Goal: Information Seeking & Learning: Learn about a topic

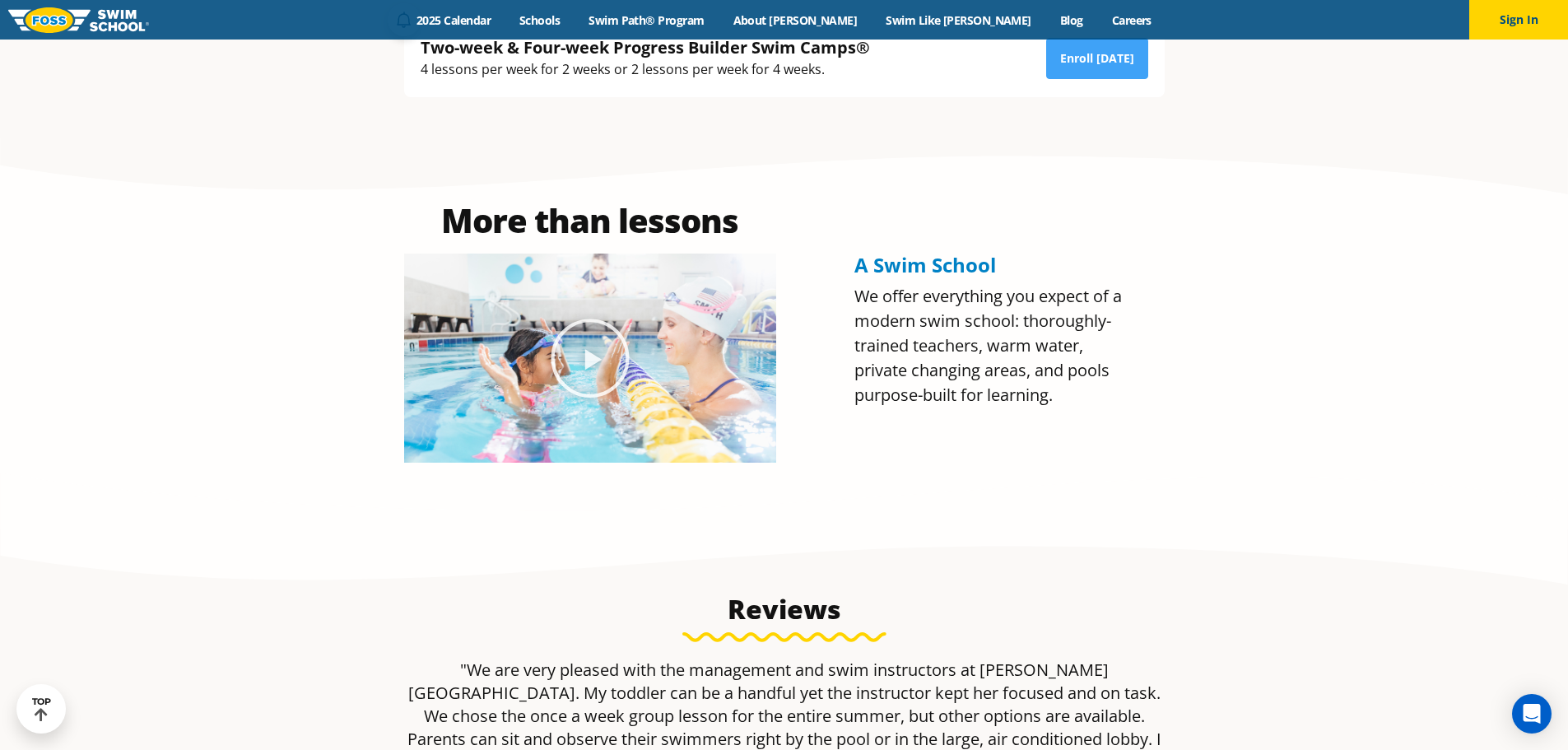
scroll to position [165, 0]
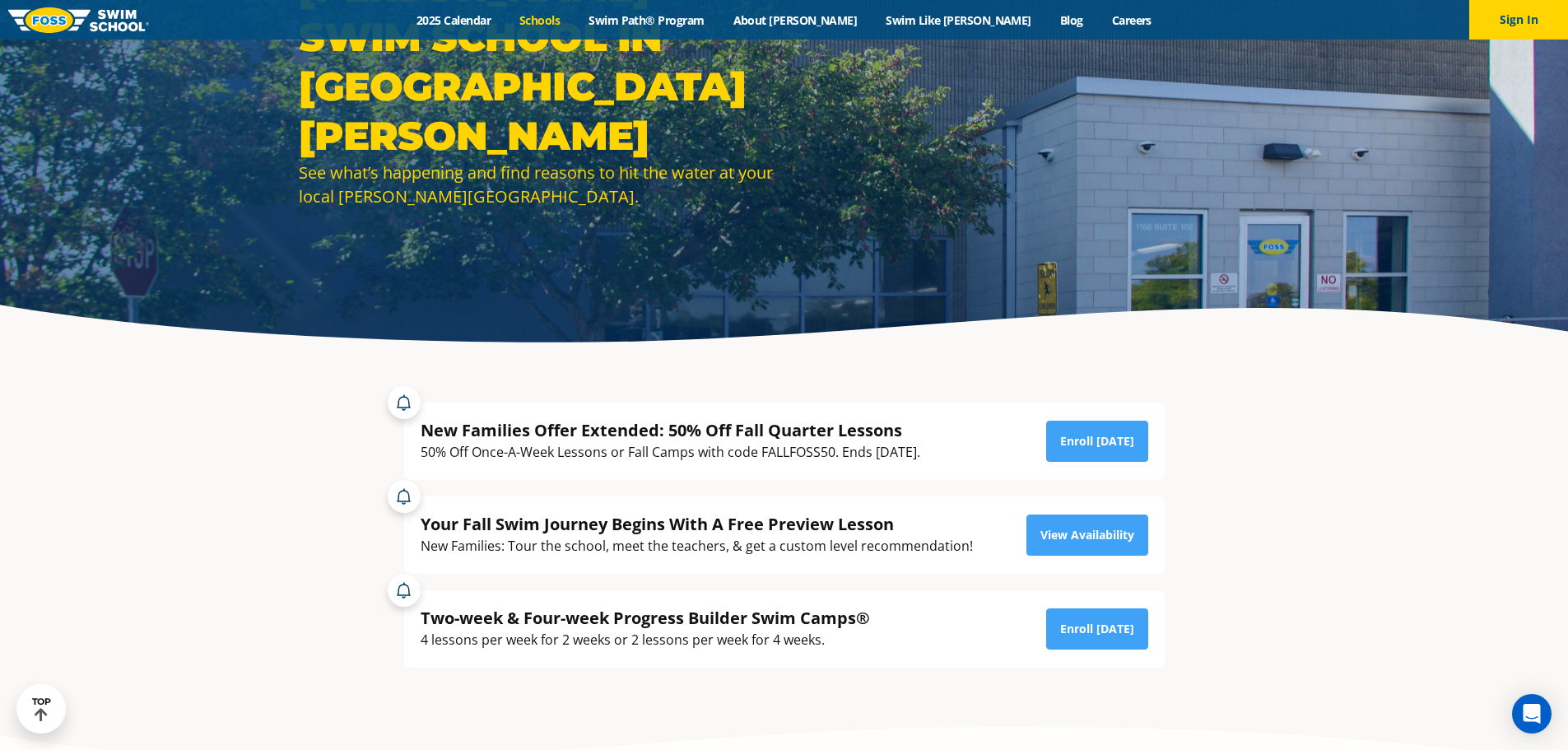
click at [574, 18] on link "Schools" at bounding box center [540, 20] width 69 height 15
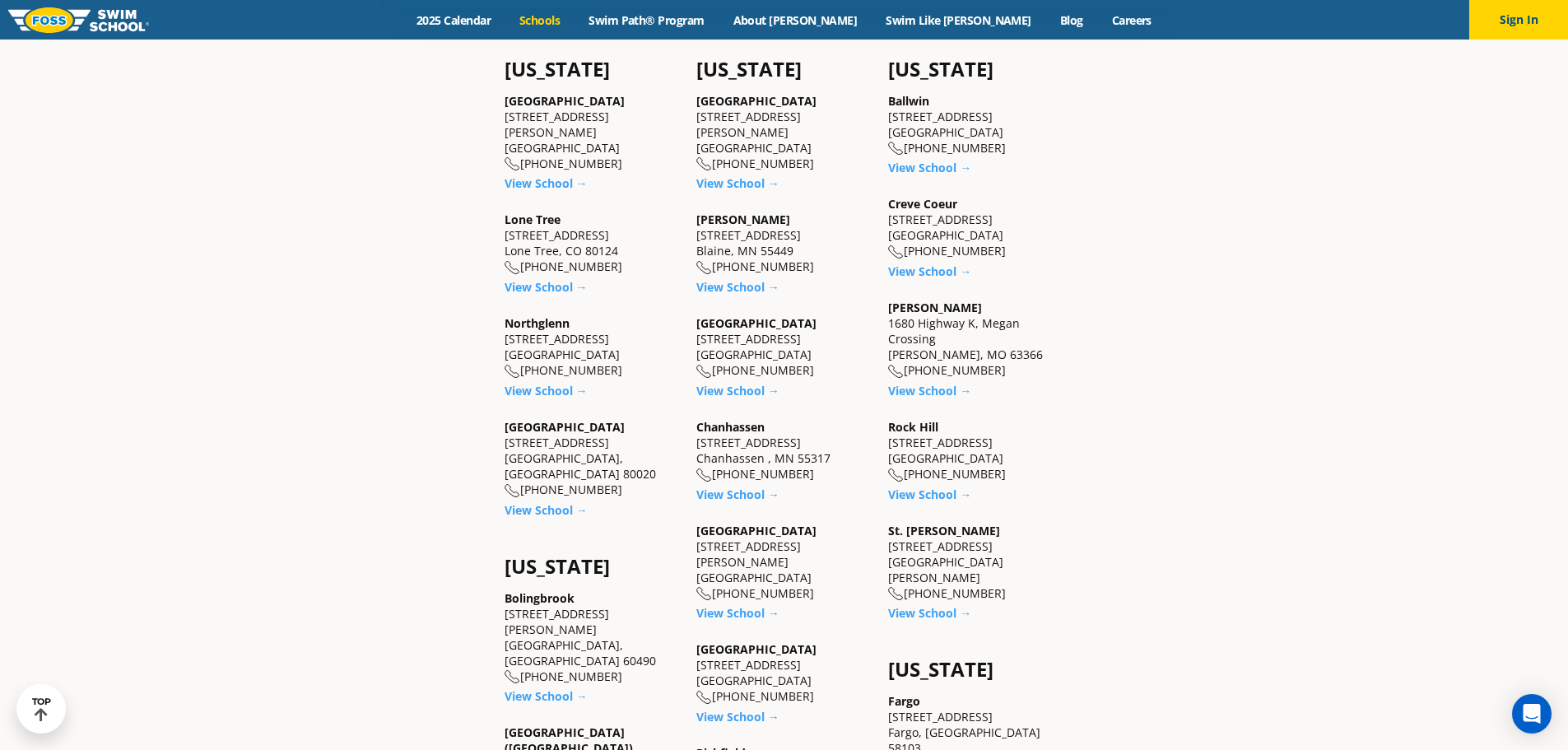
scroll to position [658, 0]
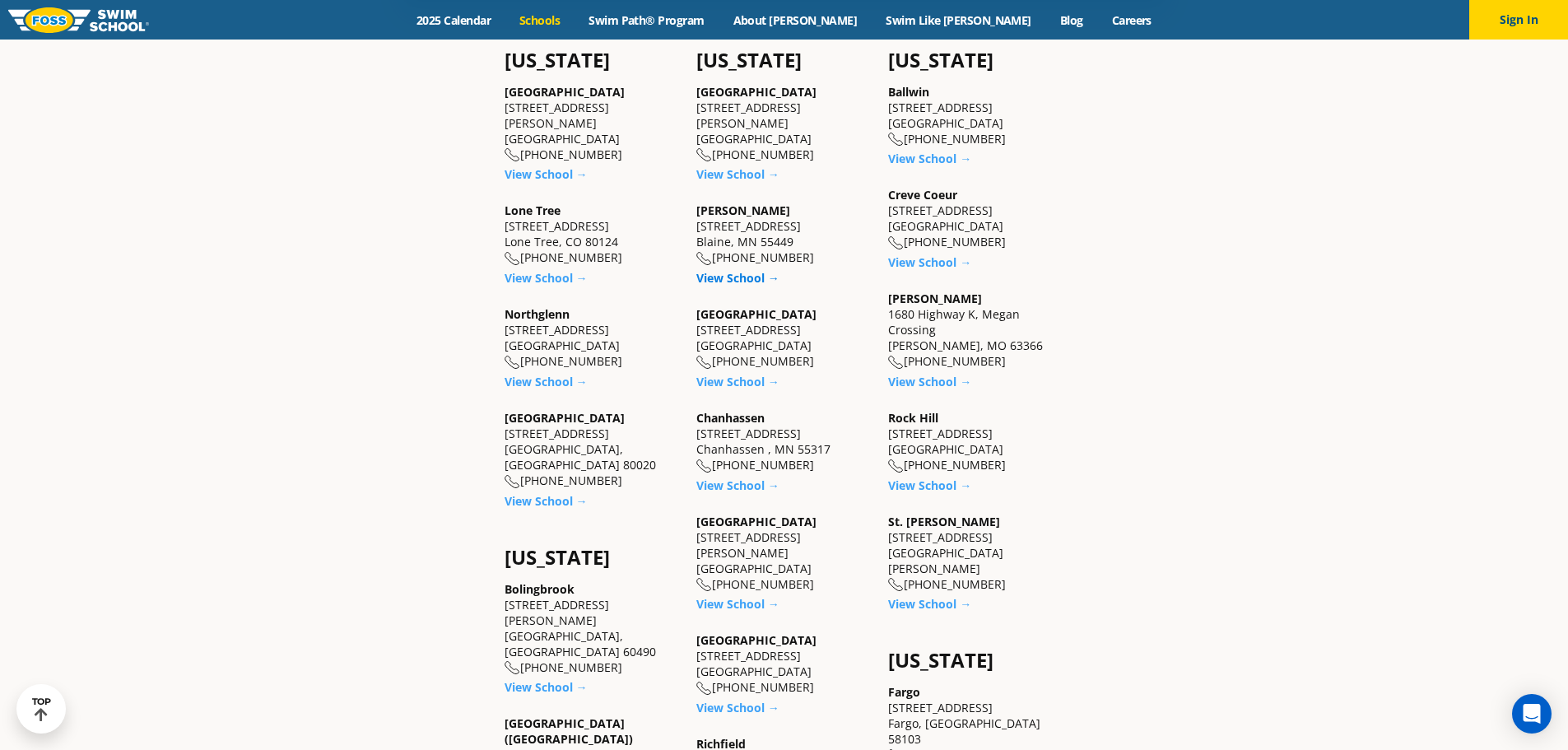
click at [744, 274] on link "View School →" at bounding box center [737, 278] width 83 height 15
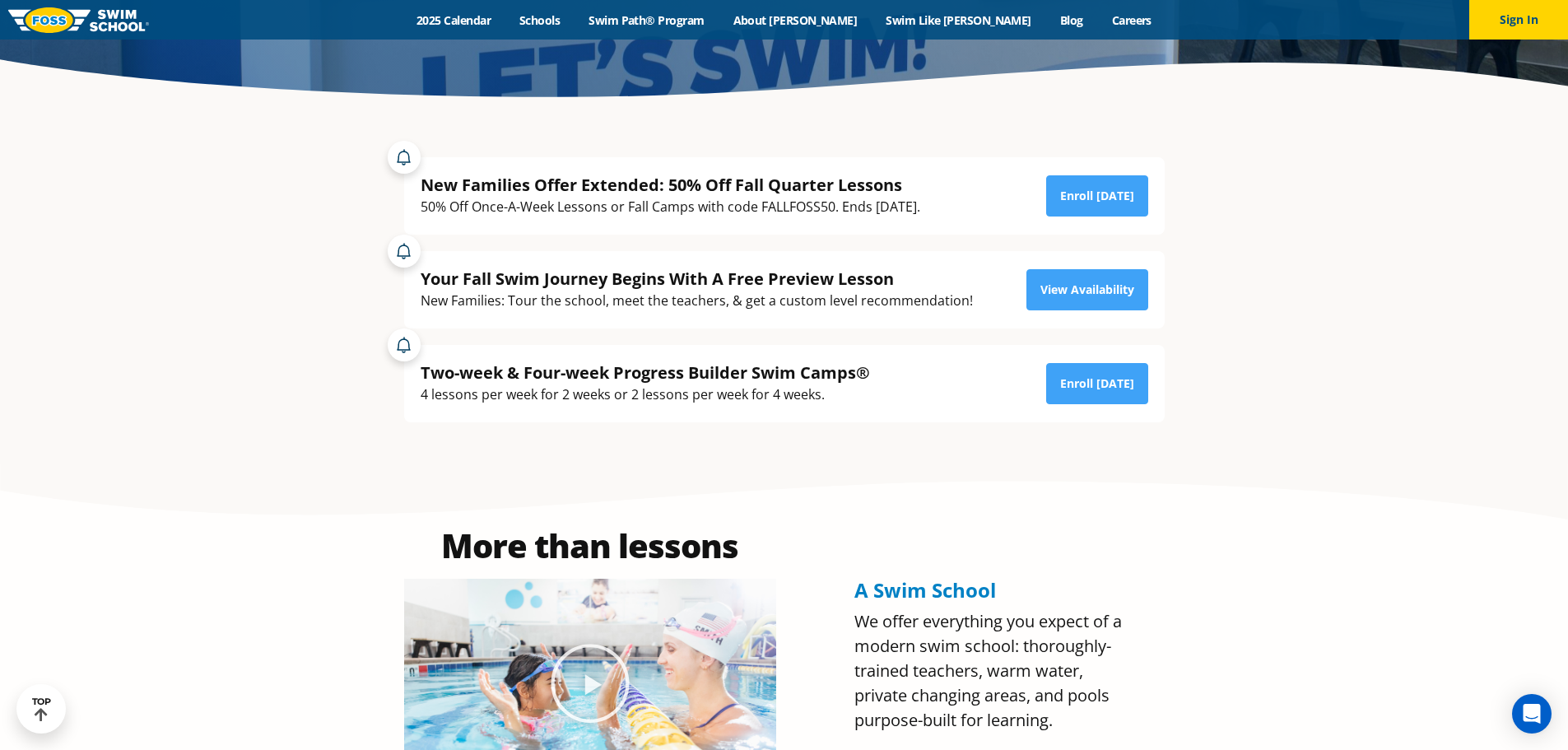
scroll to position [411, 0]
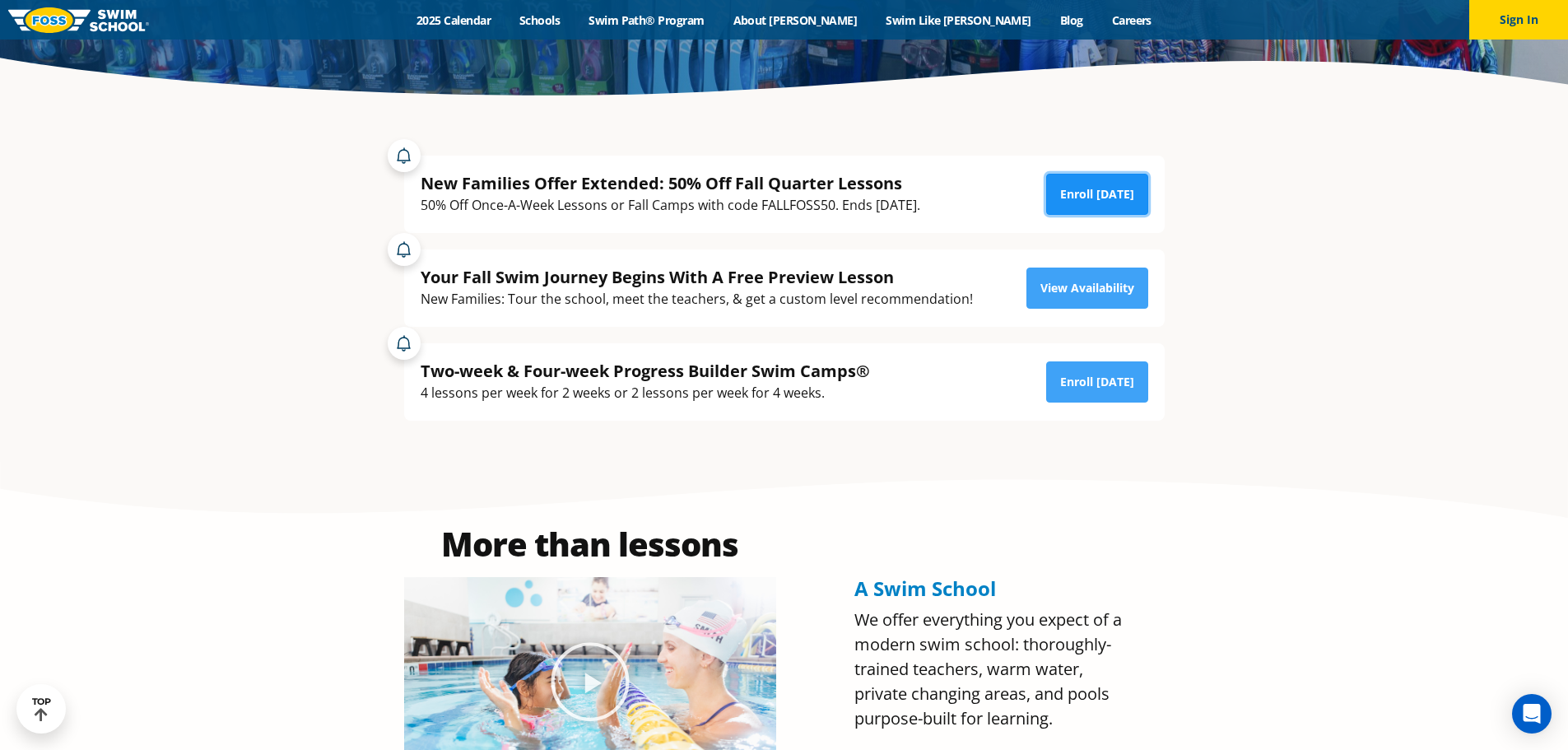
click at [1083, 192] on link "Enroll [DATE]" at bounding box center [1097, 194] width 102 height 41
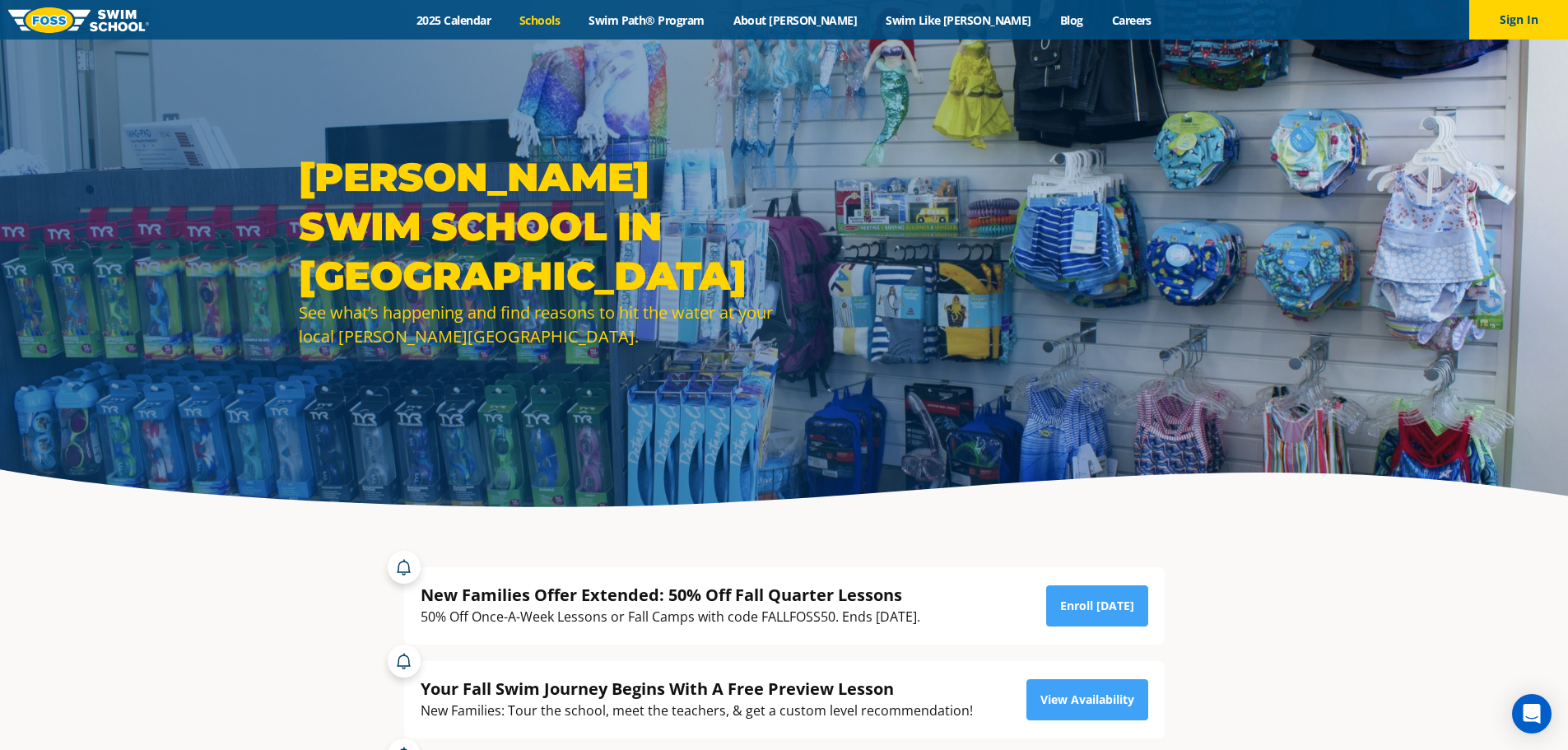
click at [574, 23] on link "Schools" at bounding box center [540, 20] width 69 height 15
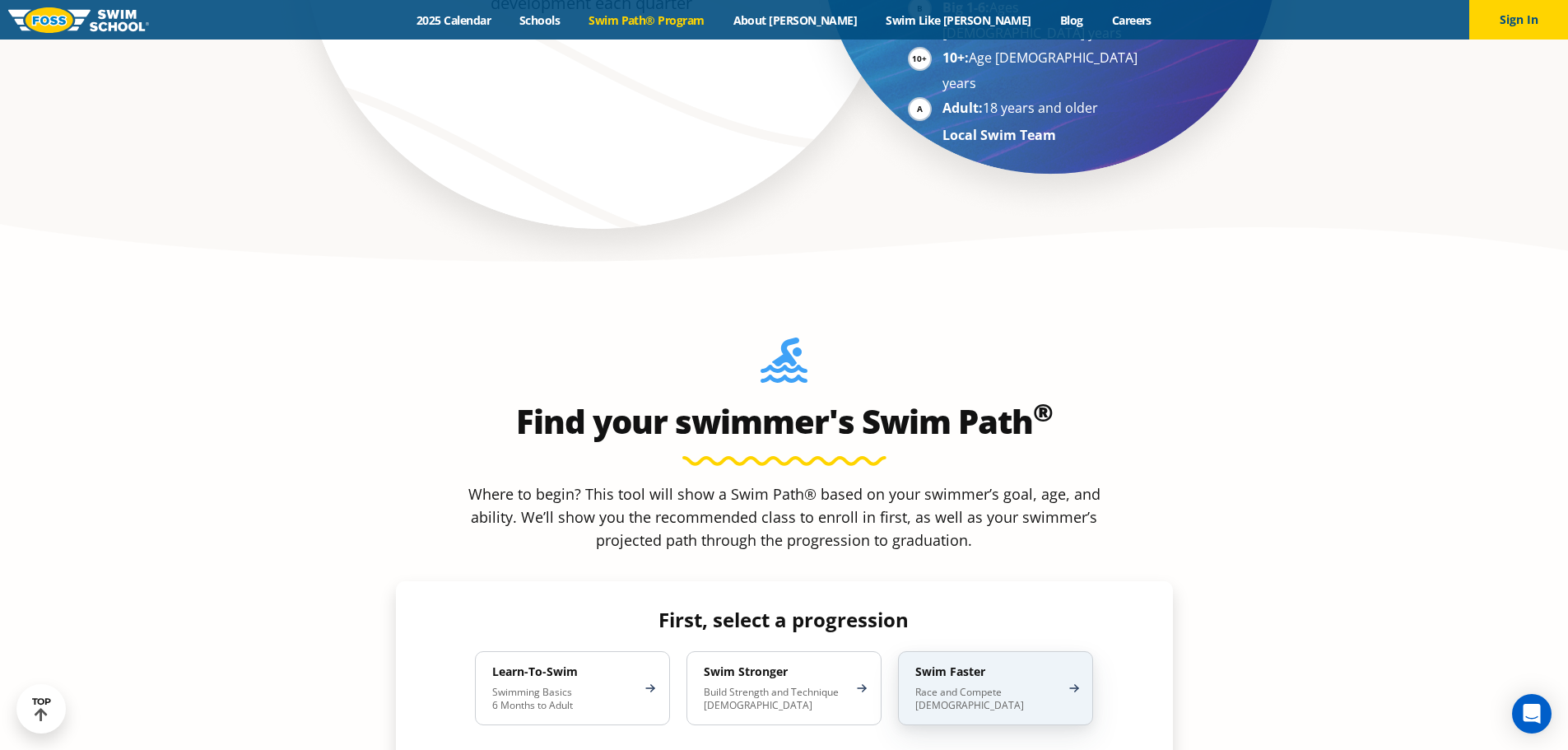
scroll to position [1317, 0]
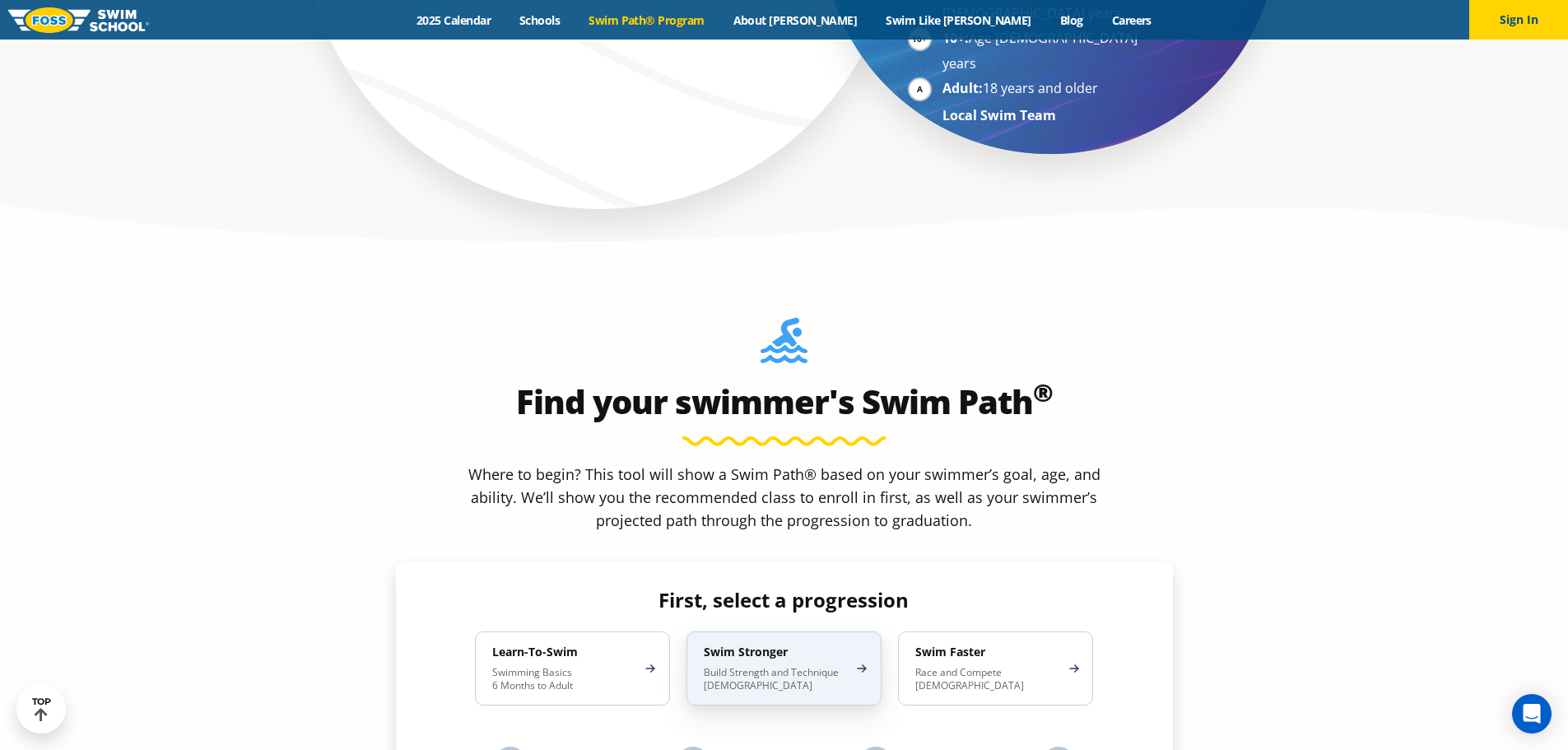
click at [807, 666] on p "Build Strength and Technique 5-13 Years Old" at bounding box center [775, 679] width 144 height 26
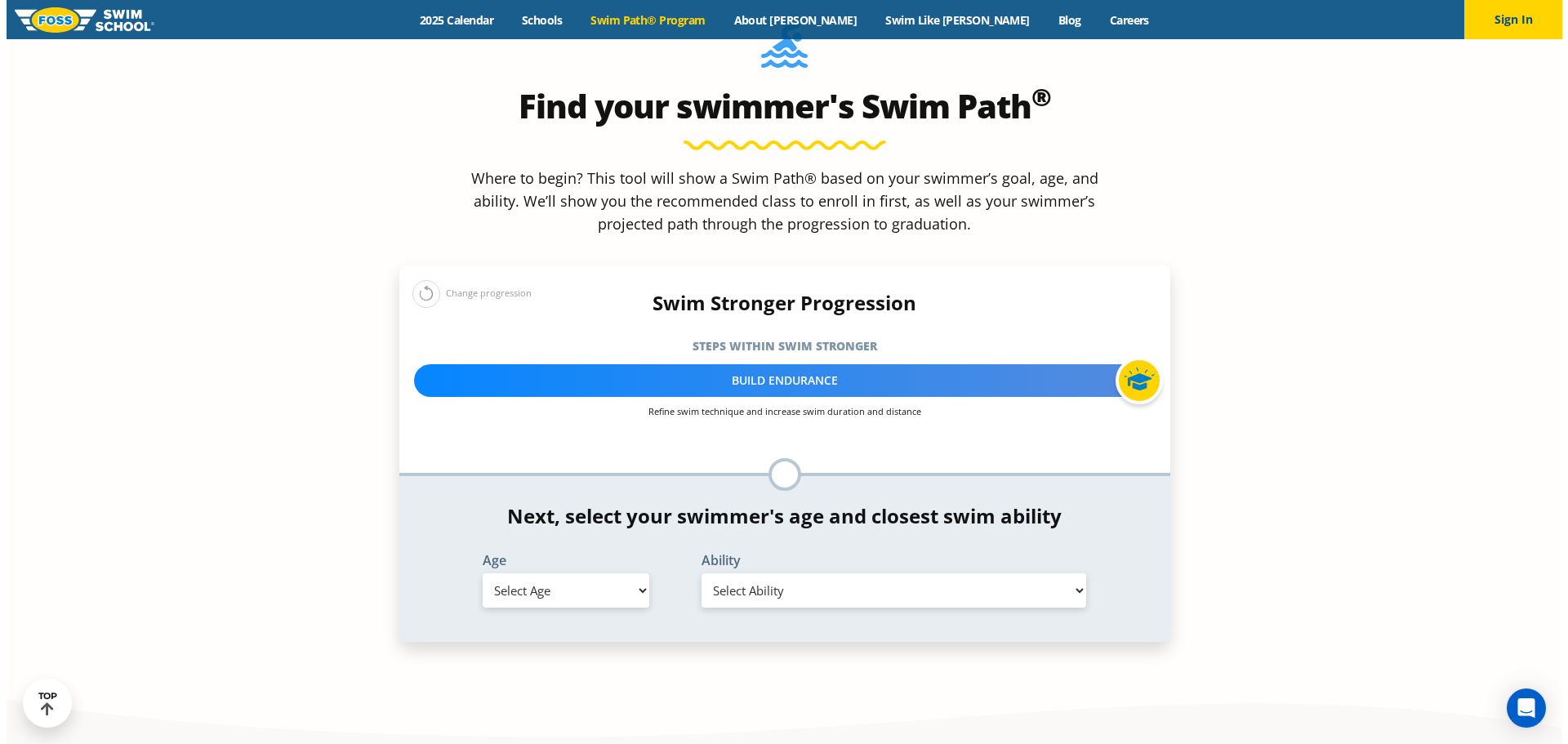
scroll to position [1633, 0]
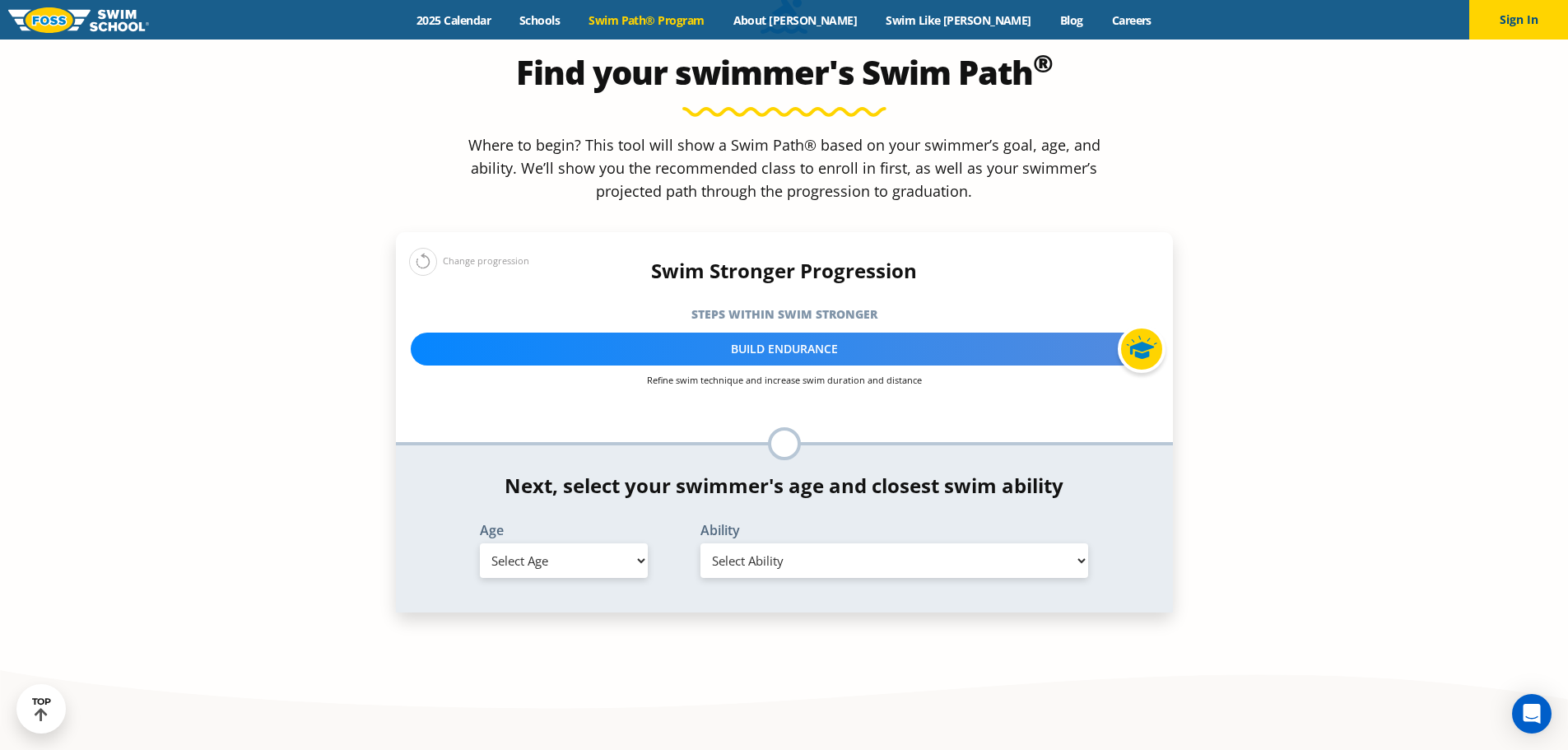
click at [593, 543] on select "Select Age 6 months - 1 year 1 year 2 years 3 years 4 years 5 years 6 years 7 y…" at bounding box center [563, 561] width 167 height 35
click at [729, 549] on section "Find your swimmer's Swim Path ® Where to begin? This tool will show a Swim Path…" at bounding box center [784, 329] width 1568 height 796
click at [772, 543] on select "Select Ability" at bounding box center [895, 561] width 389 height 35
drag, startPoint x: 441, startPoint y: 428, endPoint x: 521, endPoint y: 422, distance: 80.2
click at [452, 523] on div "Age Select Age 6 months - 1 year 1 year 2 years 3 years 4 years 5 years 6 years…" at bounding box center [784, 553] width 794 height 60
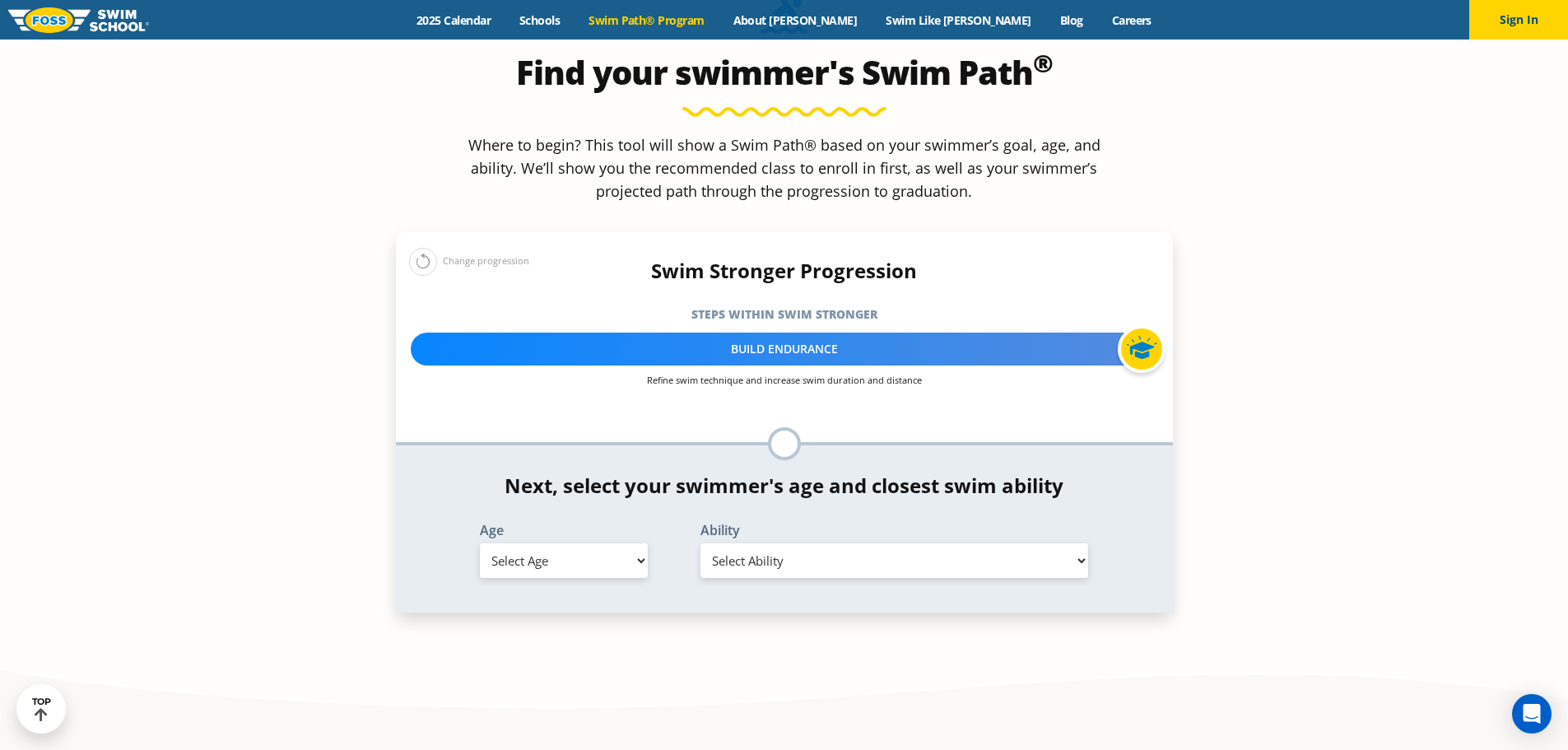
click at [556, 543] on select "Select Age 6 months - 1 year 1 year 2 years 3 years 4 years 5 years 6 years 7 y…" at bounding box center [563, 561] width 167 height 35
select select "adult-18-years-"
click at [480, 543] on select "Select Age 6 months - 1 year 1 year 2 years 3 years 4 years 5 years 6 years 7 y…" at bounding box center [563, 561] width 167 height 35
click at [744, 543] on select "Select Ability First in-water experience When in the water reliant on a life ja…" at bounding box center [895, 561] width 389 height 35
click at [973, 543] on select "Select Ability First in-water experience When in the water reliant on a life ja…" at bounding box center [895, 561] width 389 height 35
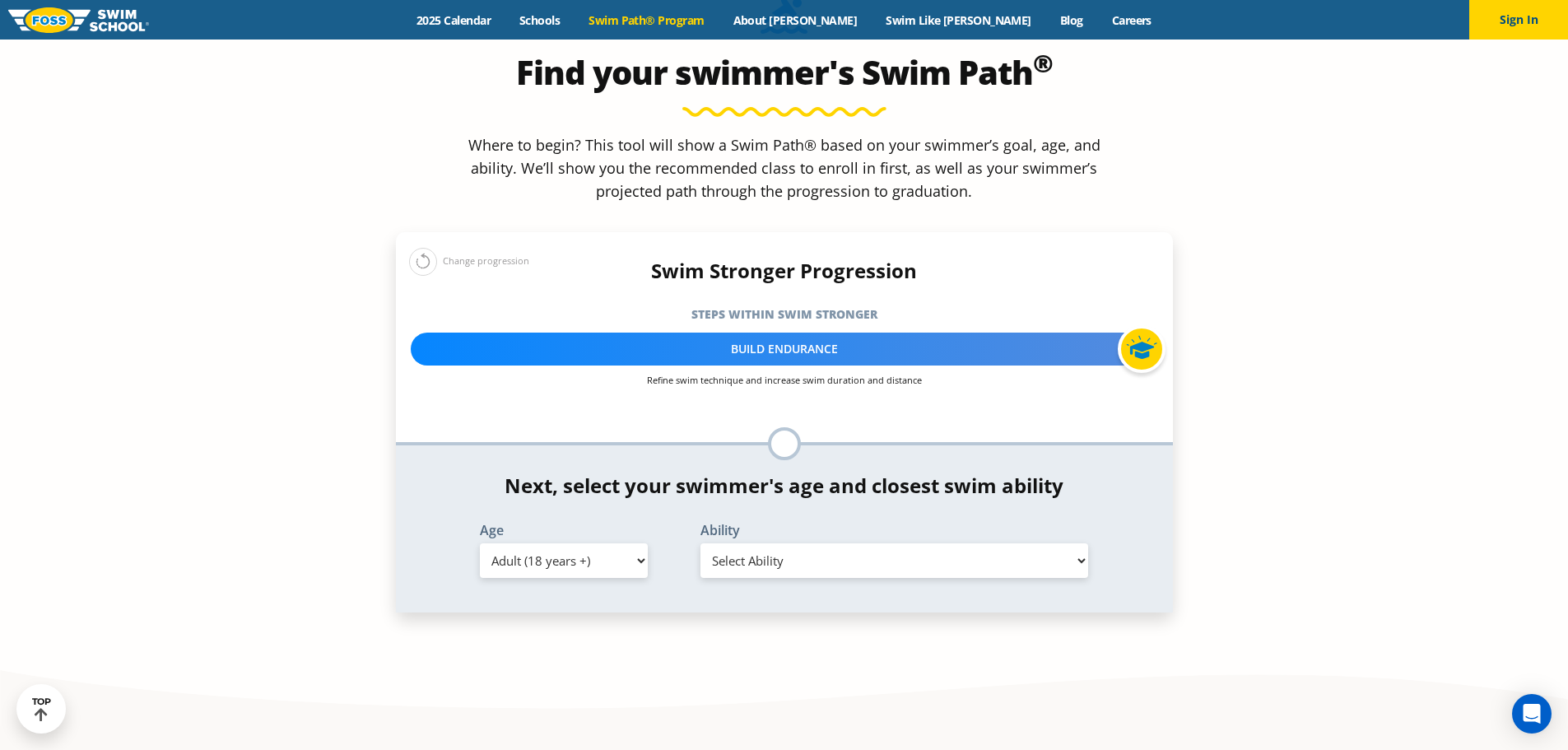
select select "adult-18-years--swims-front-crawl-and-backstroke-for-25-ft-with-a-flip-from-sto…"
click at [701, 543] on select "Select Ability First in-water experience When in the water reliant on a life ja…" at bounding box center [895, 561] width 389 height 35
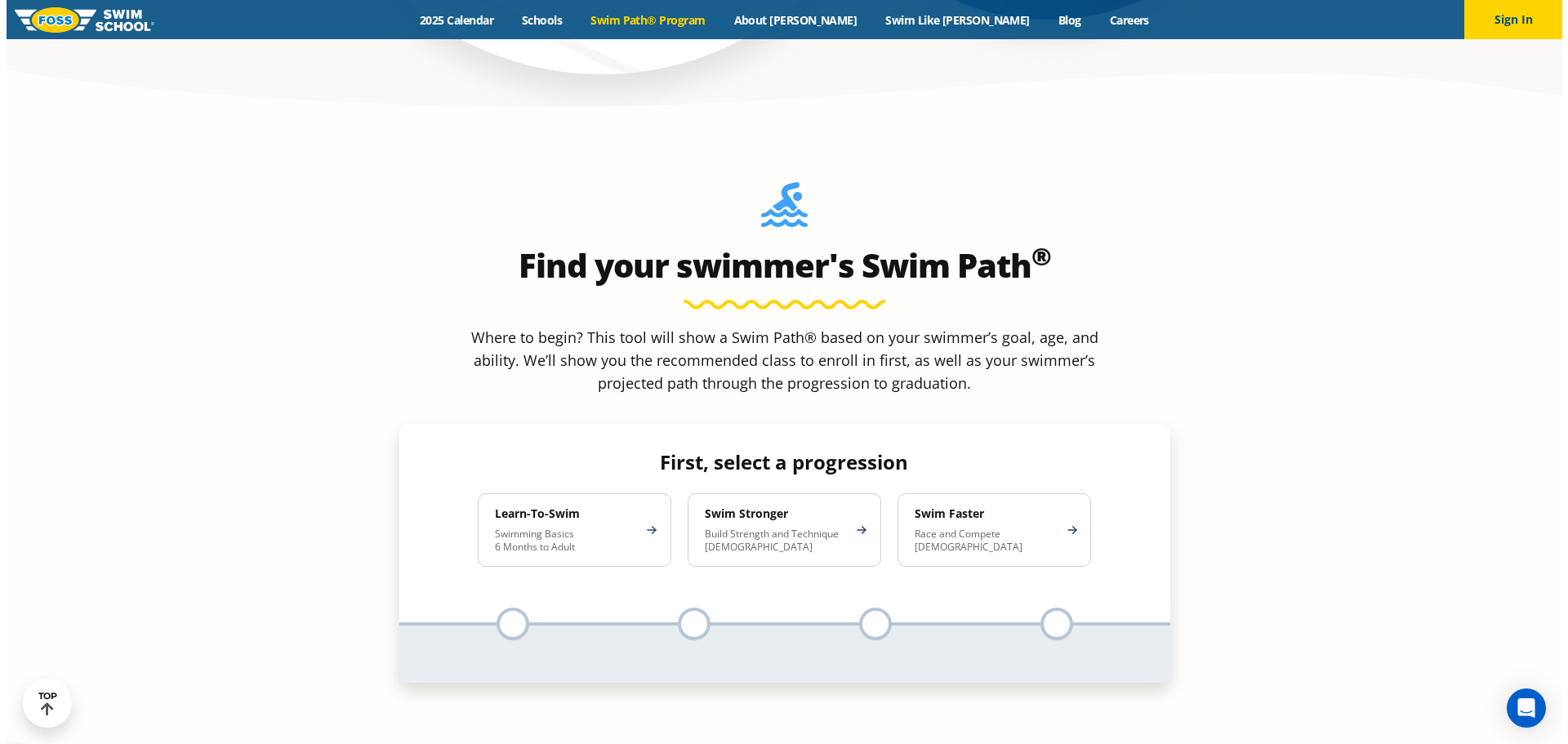
scroll to position [1470, 0]
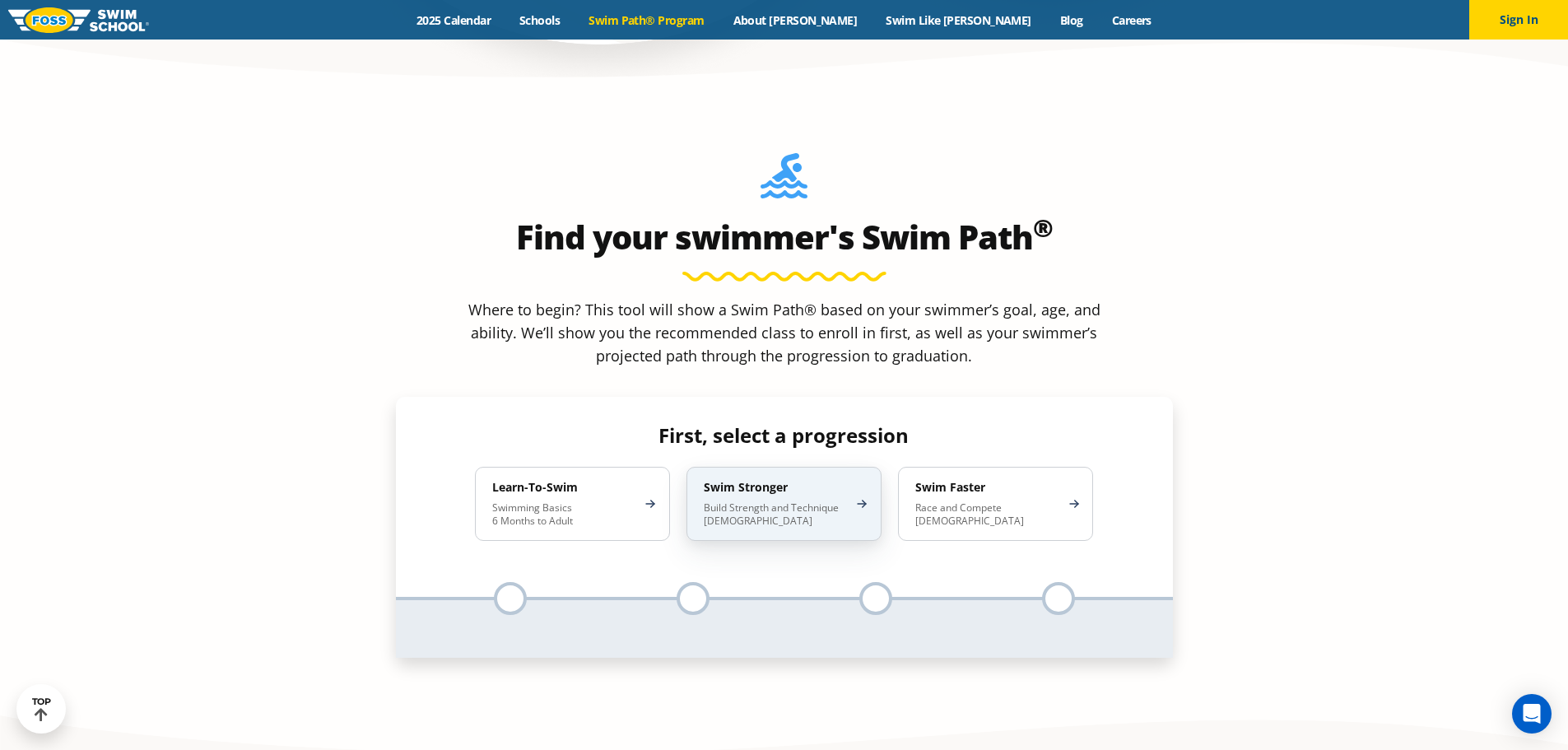
click at [763, 480] on h4 "Swim Stronger" at bounding box center [775, 487] width 144 height 15
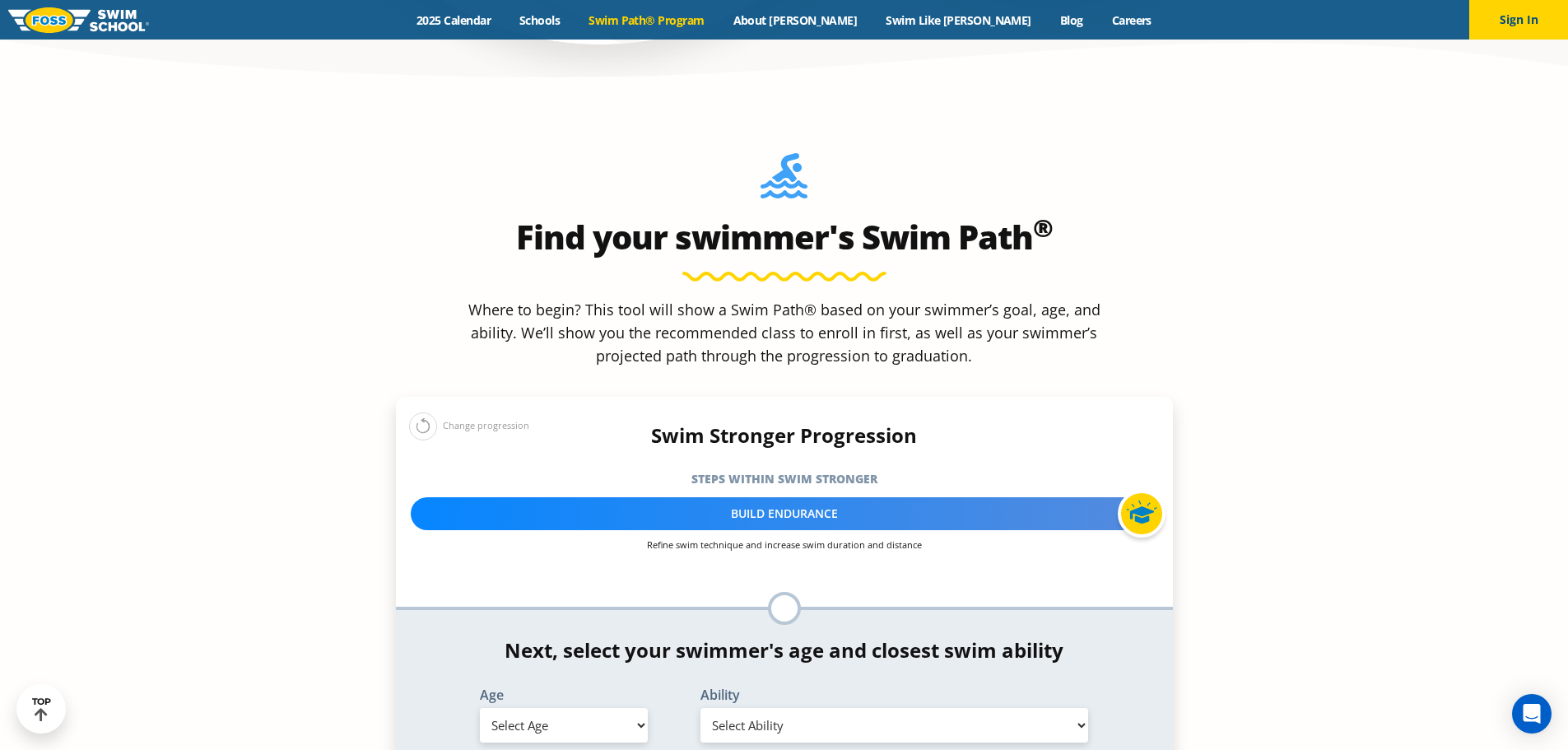
click at [588, 708] on select "Select Age 6 months - 1 year 1 year 2 years 3 years 4 years 5 years 6 years 7 y…" at bounding box center [563, 725] width 167 height 35
select select "13-years-"
click at [480, 708] on select "Select Age 6 months - 1 year 1 year 2 years 3 years 4 years 5 years 6 years 7 y…" at bounding box center [563, 725] width 167 height 35
click at [807, 708] on select "Select Ability First in-water experience When in the water, reliant on a life j…" at bounding box center [895, 725] width 389 height 35
select select "13-years--able-to-swim-front-crawl-40-ft-backstroke-40-ft-and-breaststroke-15-ft"
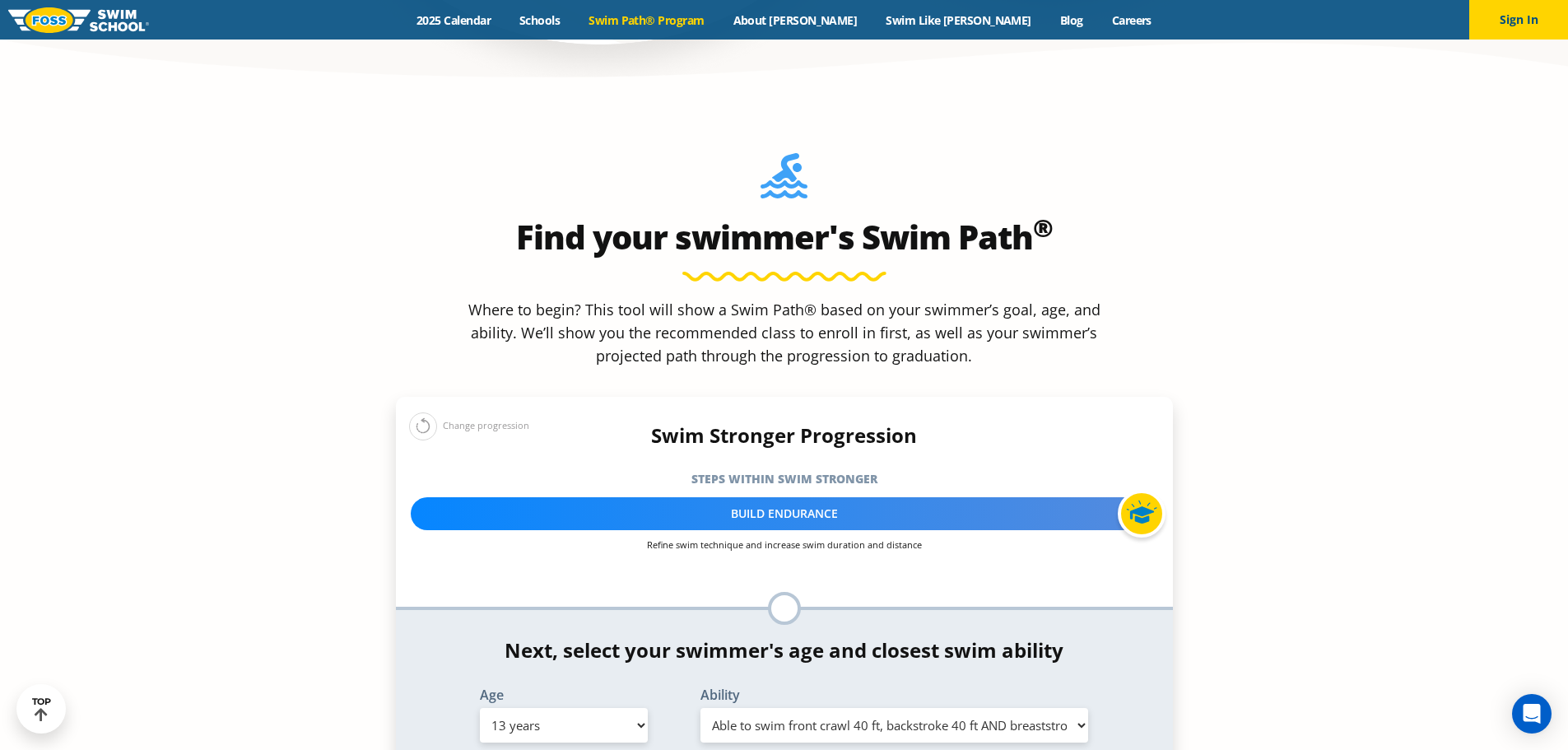
click at [701, 708] on select "Select Ability First in-water experience When in the water, reliant on a life j…" at bounding box center [895, 725] width 389 height 35
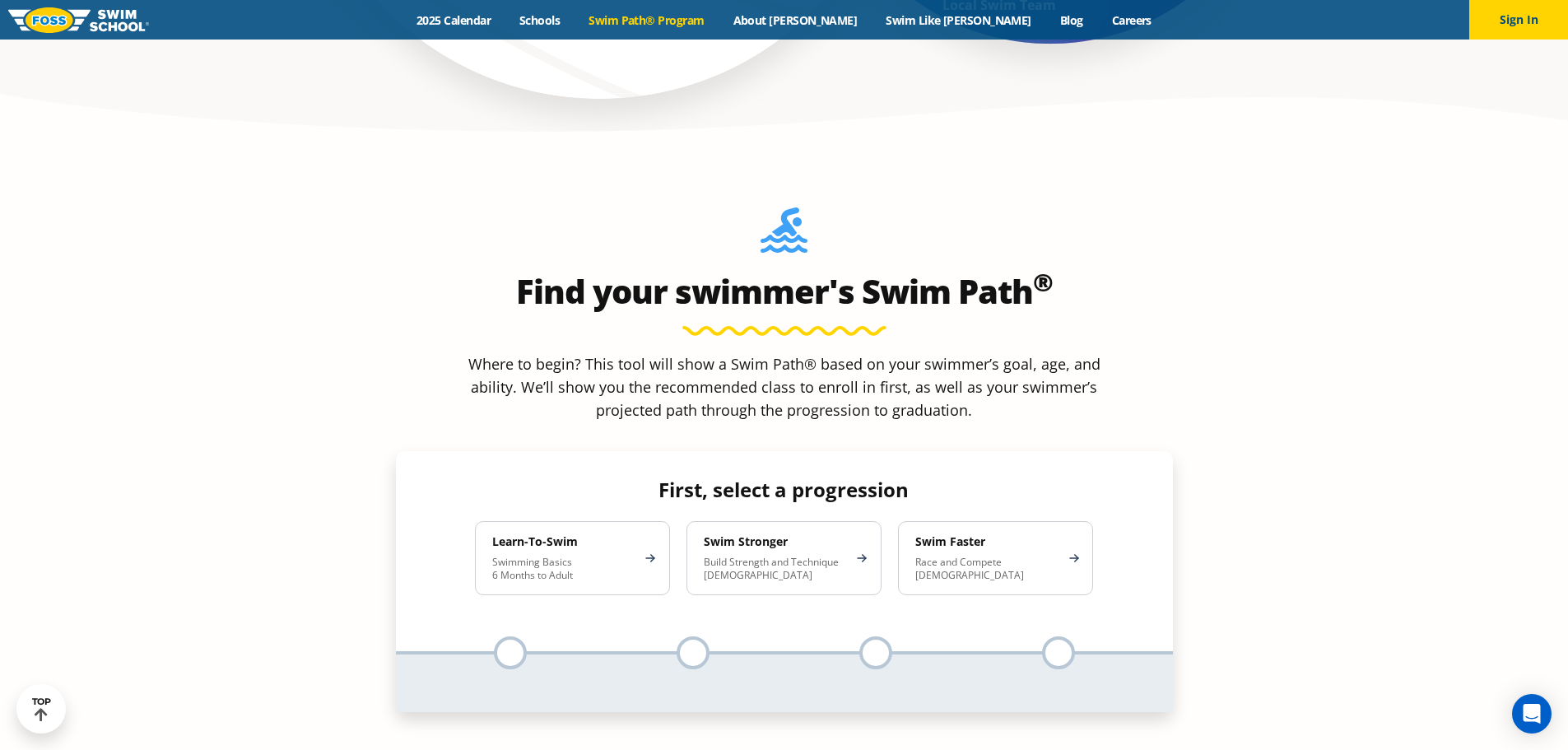
scroll to position [1482, 0]
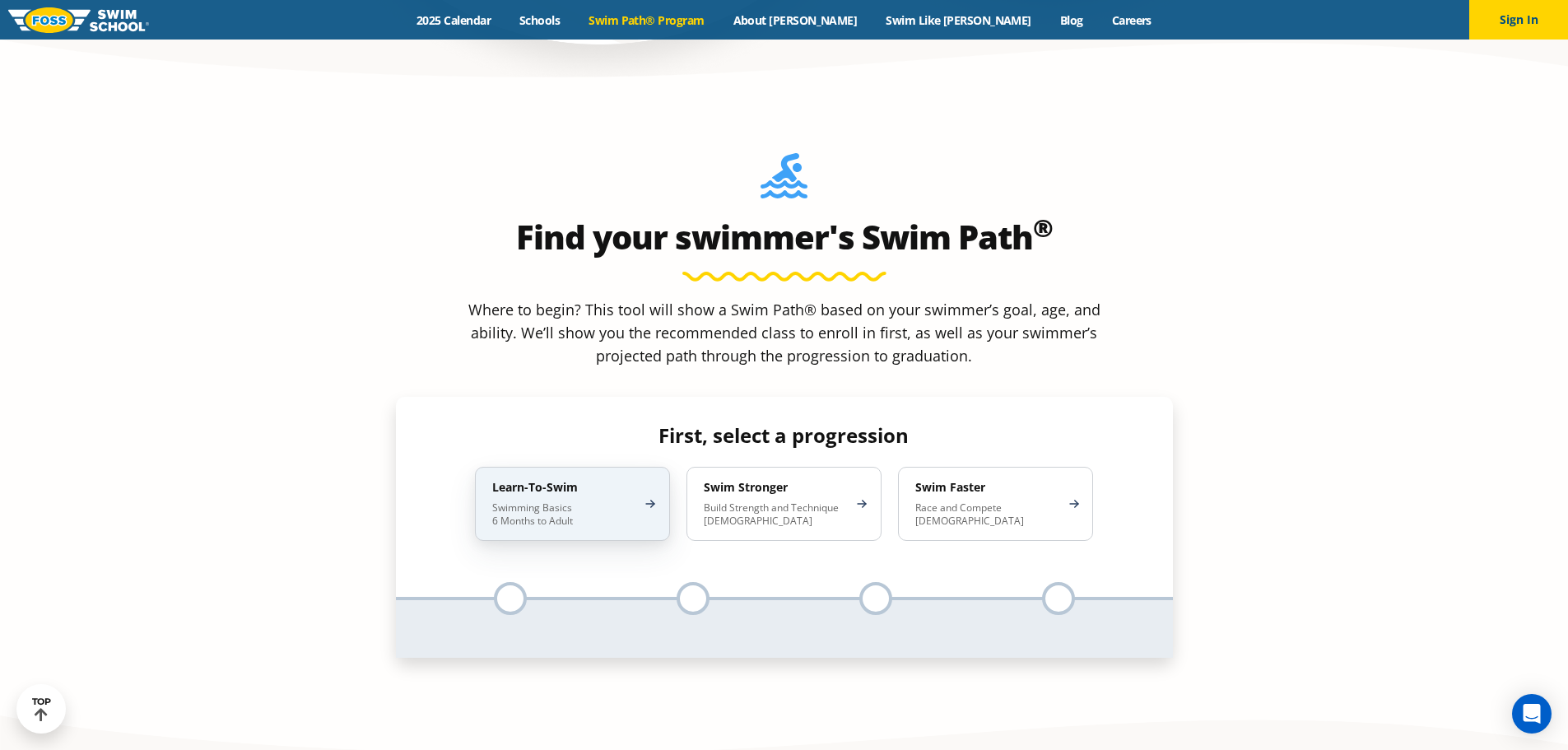
click at [575, 502] on p "Swimming Basics 6 Months to Adult" at bounding box center [564, 514] width 144 height 26
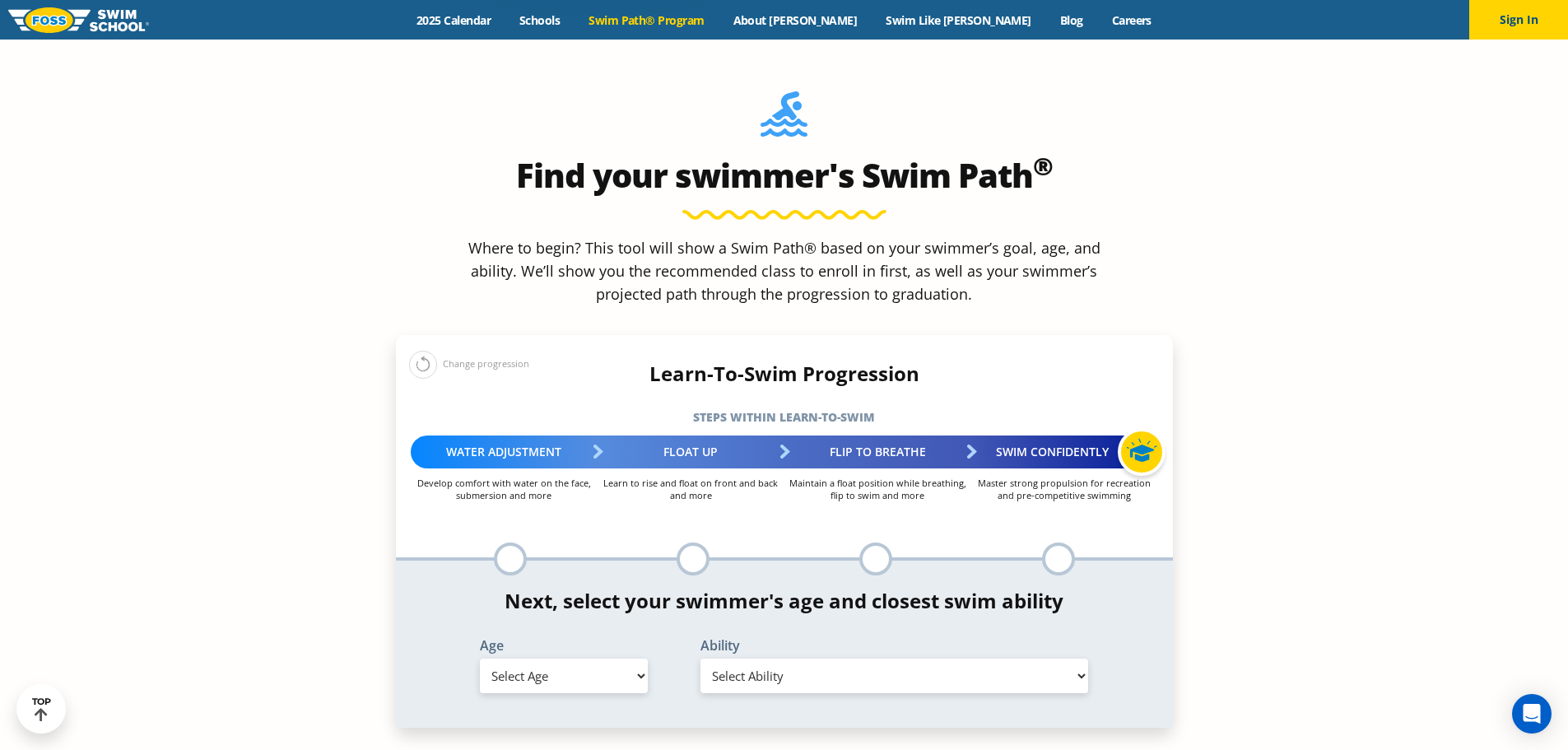
scroll to position [1647, 0]
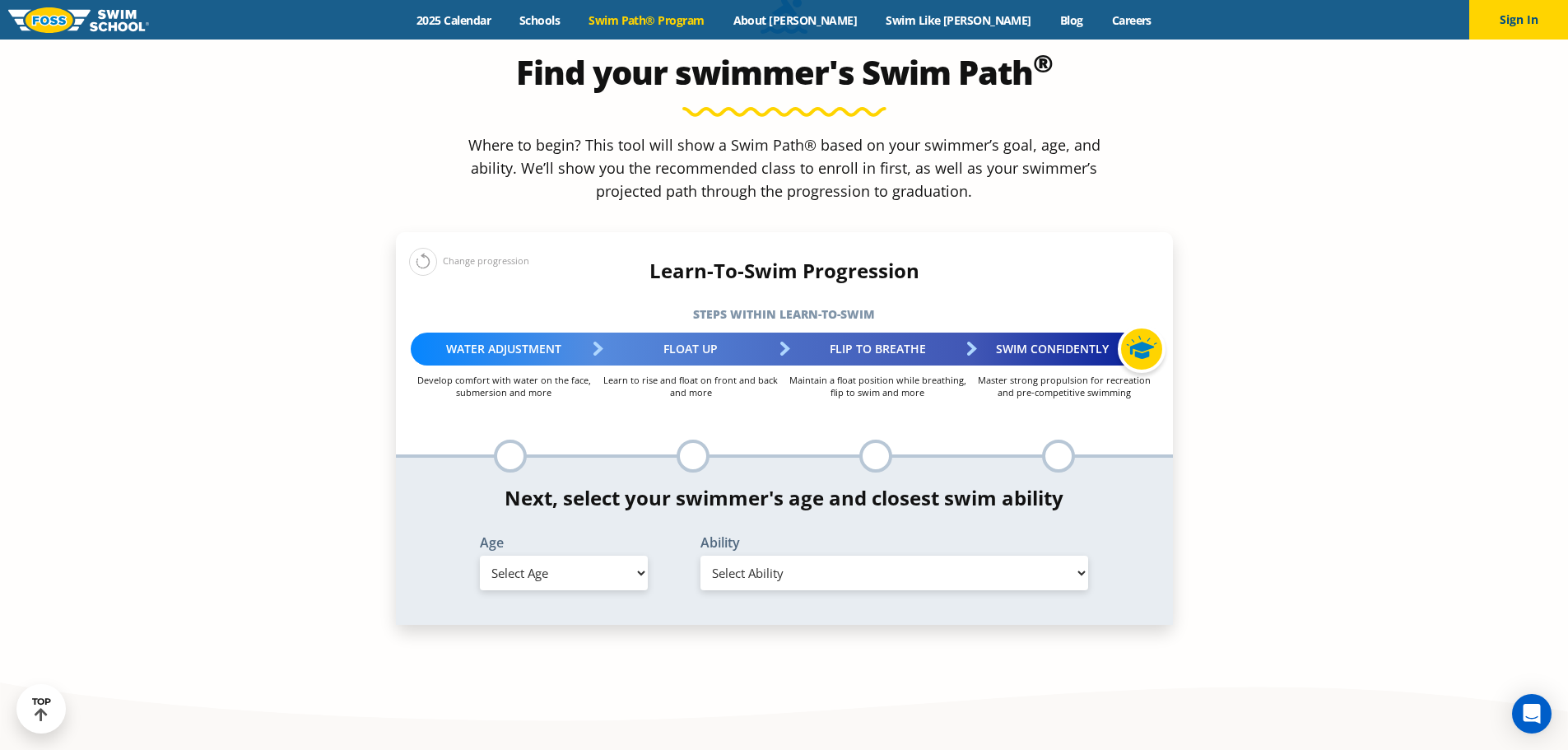
click at [628, 555] on select "Select Age [DEMOGRAPHIC_DATA] months - 1 year 1 year 2 years 3 years 4 years 5 …" at bounding box center [563, 573] width 167 height 35
select select "adult-18-years-"
click at [480, 555] on select "Select Age 6 months - 1 year 1 year 2 years 3 years 4 years 5 years 6 years 7 y…" at bounding box center [563, 573] width 167 height 35
click at [864, 555] on select "Select Ability First in-water experience When in the water reliant on a life ja…" at bounding box center [895, 573] width 389 height 35
select select "adult-18-years--swims-front-crawl-and-backstroke-for-25-ft-with-a-flip-from-sto…"
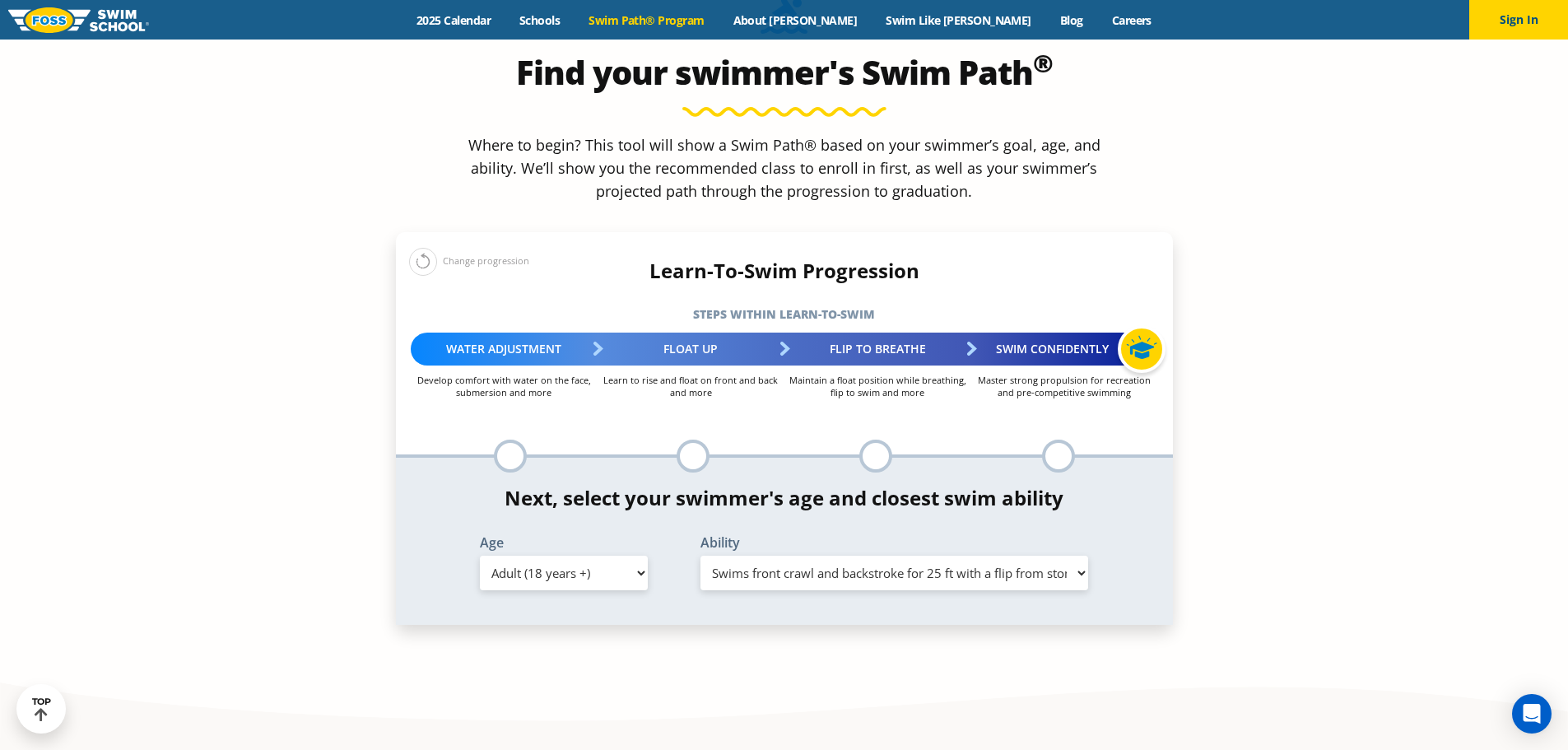
click at [701, 555] on select "Select Ability First in-water experience When in the water reliant on a life ja…" at bounding box center [895, 573] width 389 height 35
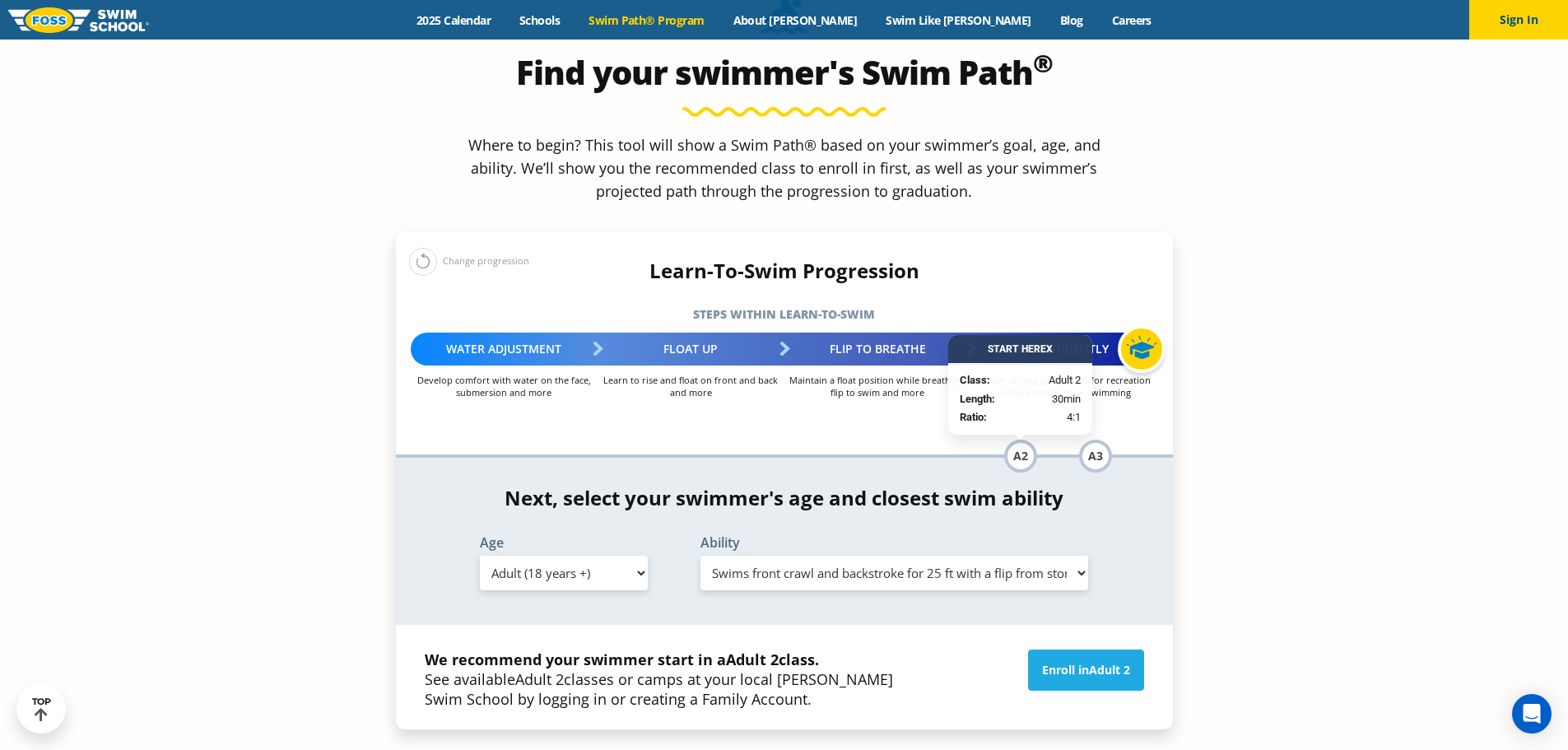
click at [632, 555] on select "Select Age 6 months - 1 year 1 year 2 years 3 years 4 years 5 years 6 years 7 y…" at bounding box center [563, 573] width 167 height 35
select select "13-years-"
click at [480, 555] on select "Select Age 6 months - 1 year 1 year 2 years 3 years 4 years 5 years 6 years 7 y…" at bounding box center [563, 573] width 167 height 35
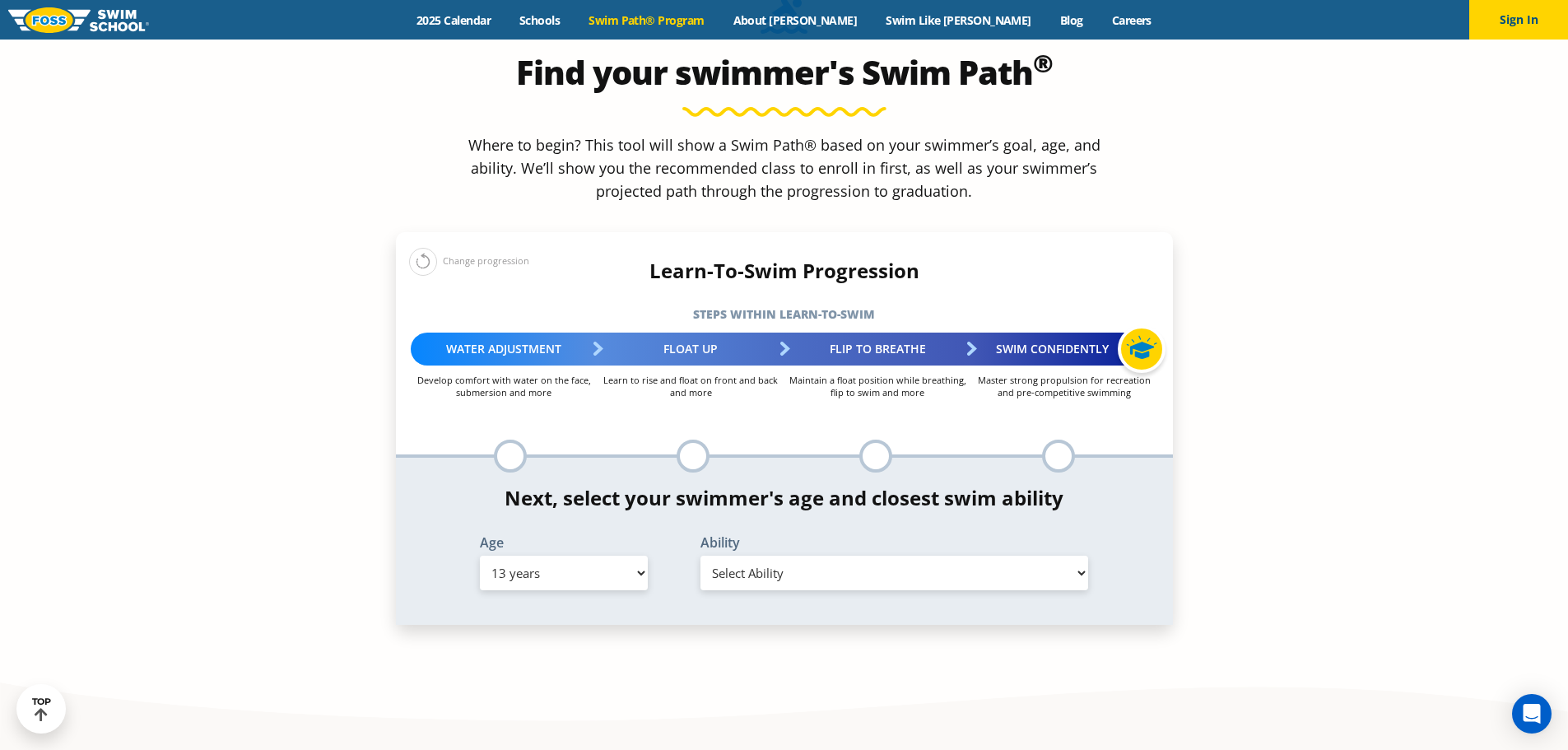
click at [870, 555] on select "Select Ability First in-water experience When in the water, reliant on a life j…" at bounding box center [895, 573] width 389 height 35
select select "13-years--able-to-swim-front-crawl-40-ft-backstroke-40-ft-and-breaststroke-15-ft"
click at [701, 555] on select "Select Ability First in-water experience When in the water, reliant on a life j…" at bounding box center [895, 573] width 389 height 35
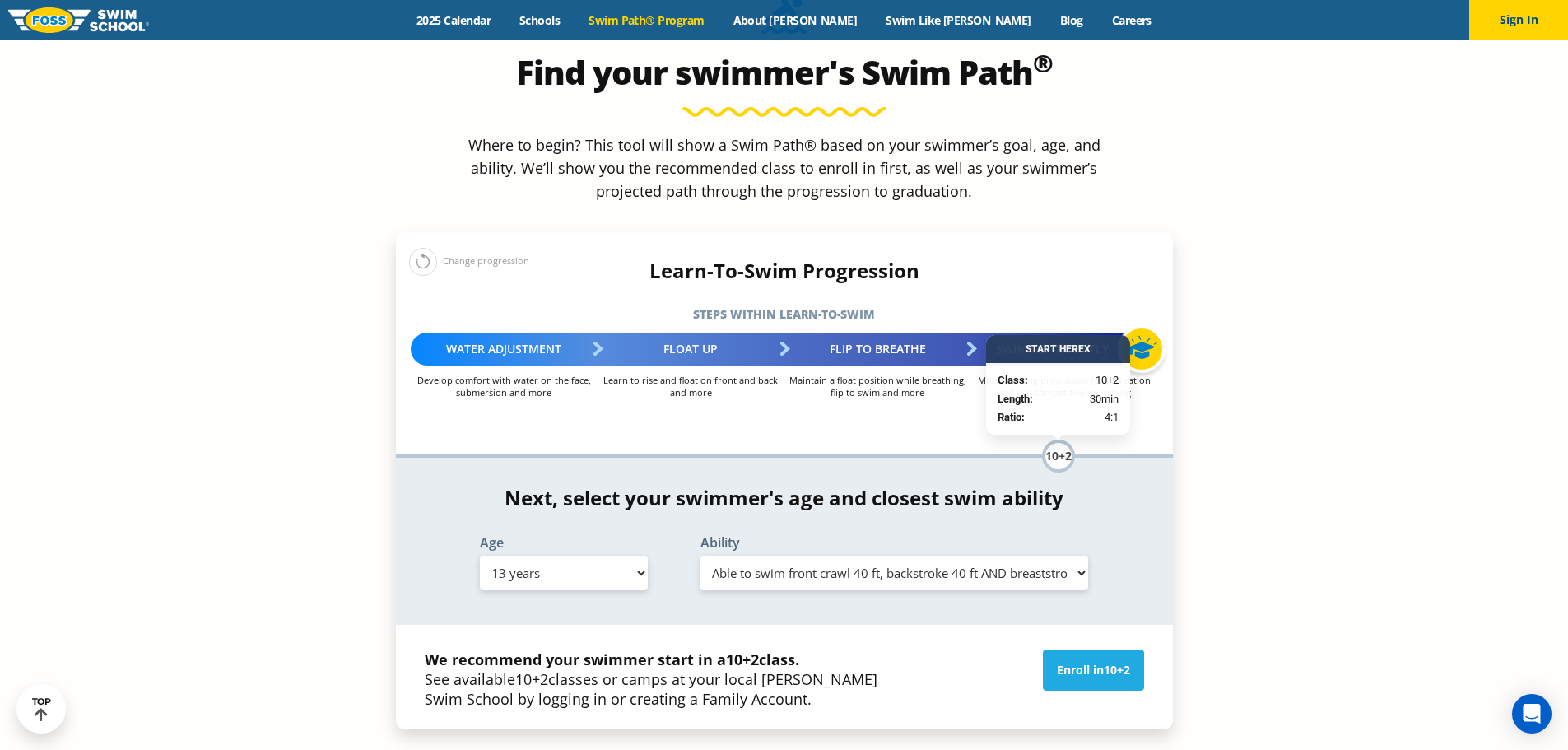
click at [1335, 304] on section "Find your swimmer's Swim Path ® Where to begin? This tool will show a Swim Path…" at bounding box center [784, 447] width 1568 height 1032
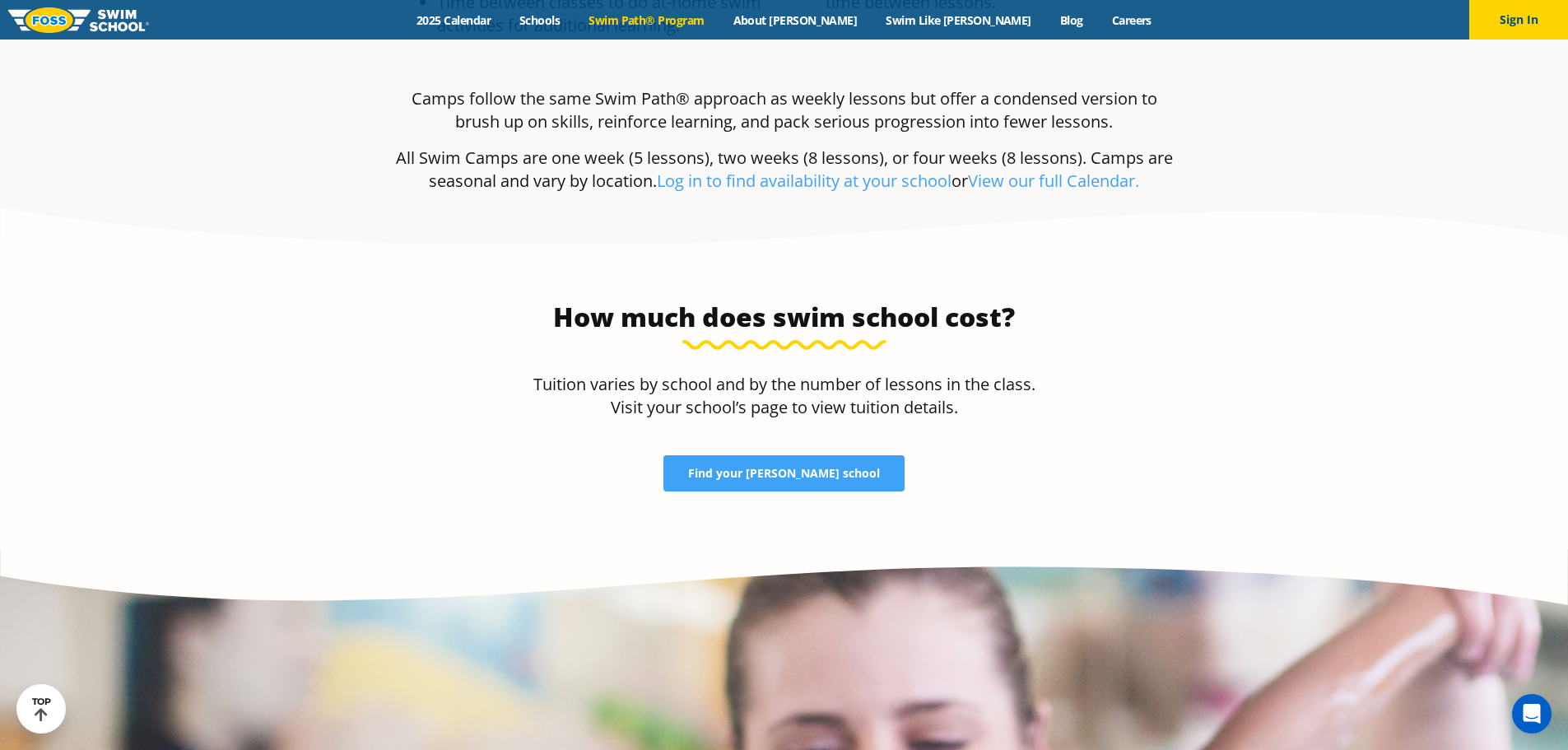
scroll to position [3457, 0]
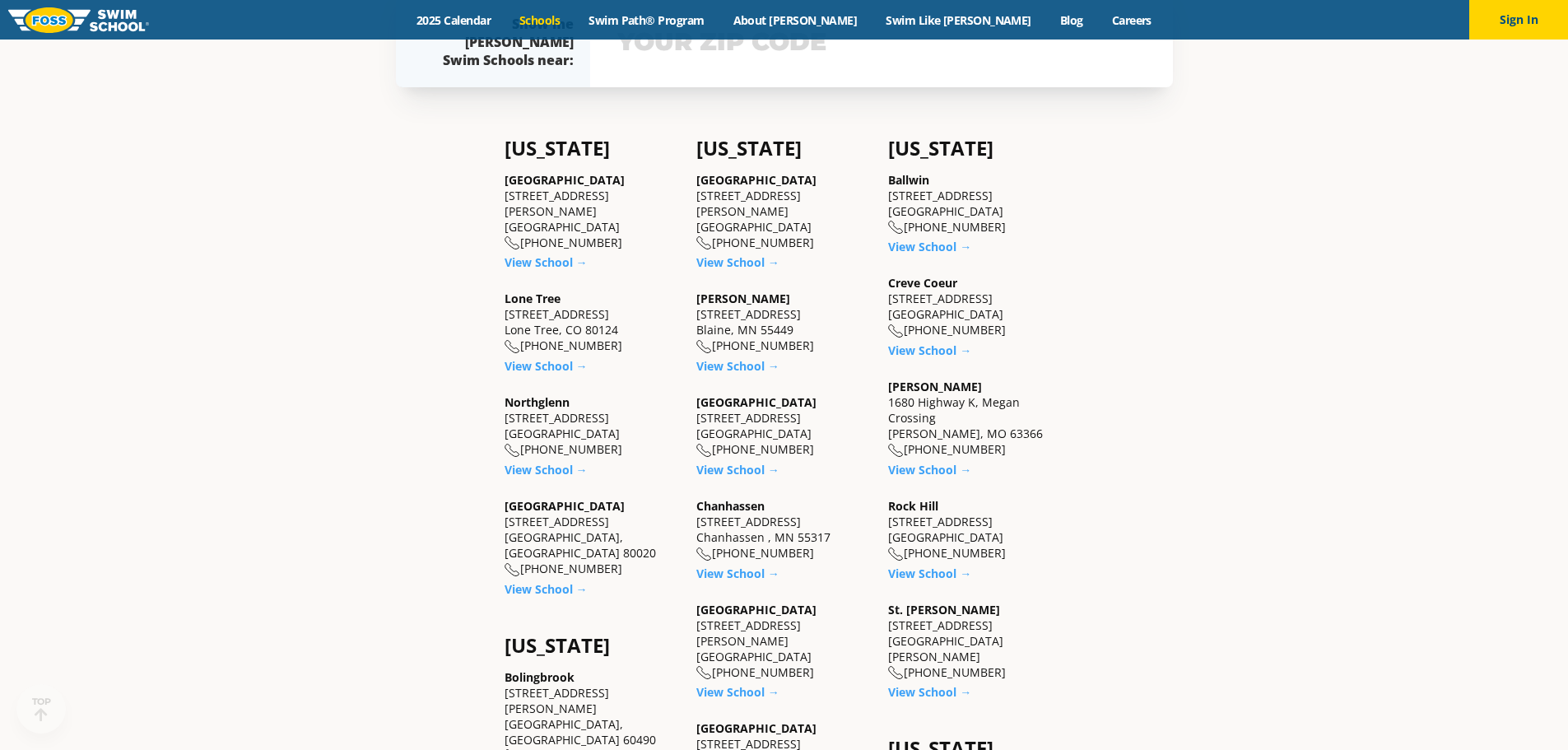
scroll to position [576, 0]
